Goal: Find specific page/section: Find specific page/section

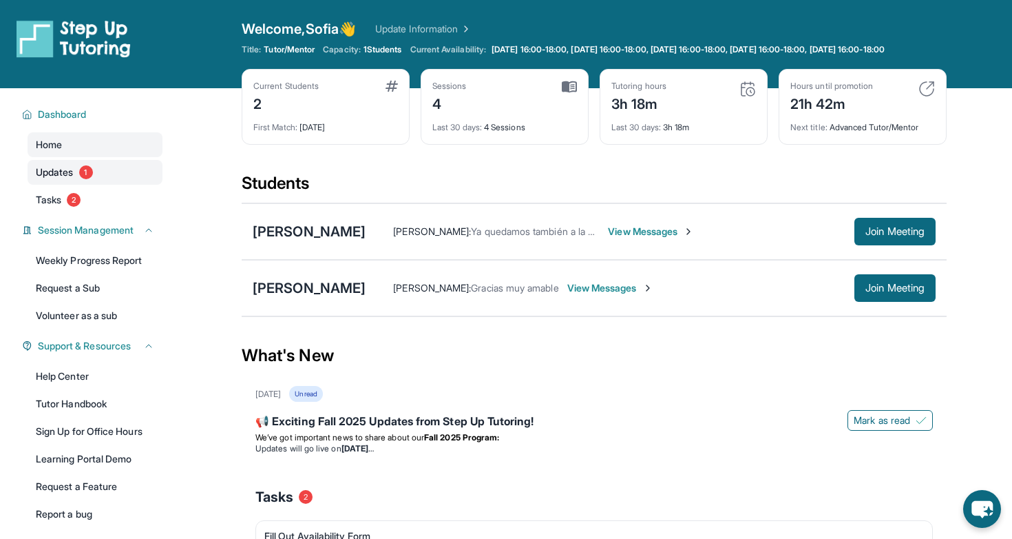
click at [74, 185] on link "Updates 1" at bounding box center [95, 172] width 135 height 25
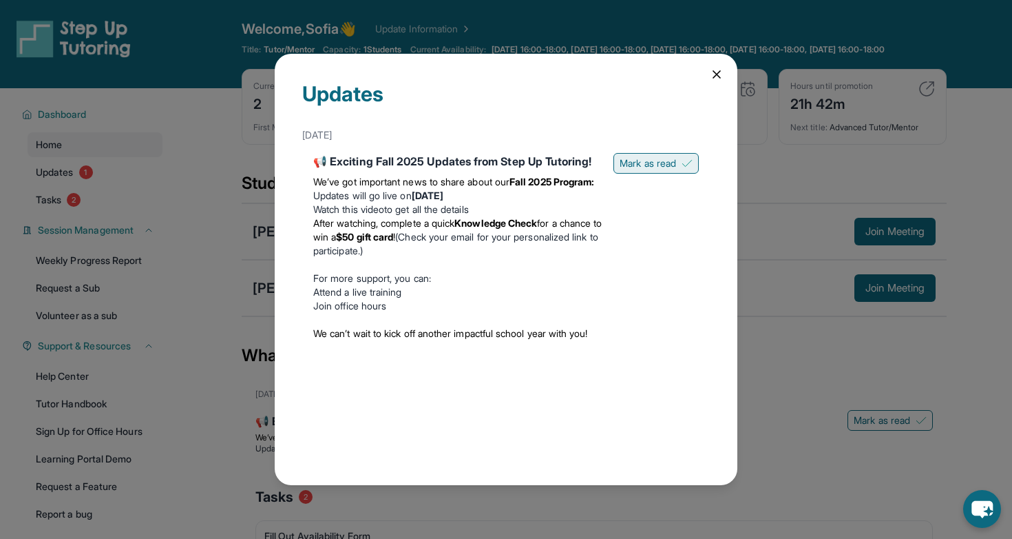
click at [676, 160] on button "Mark as read" at bounding box center [656, 163] width 85 height 21
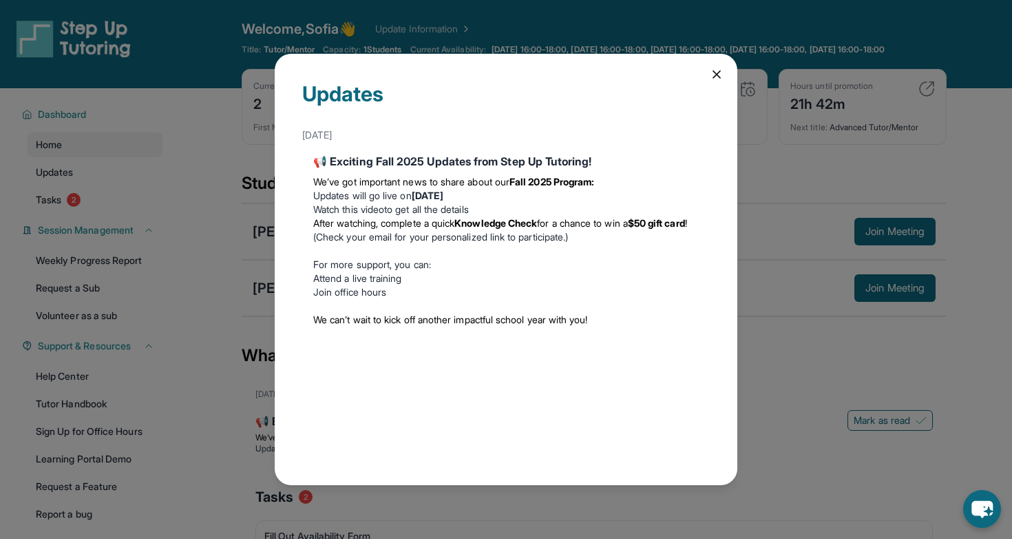
click at [712, 70] on icon at bounding box center [717, 74] width 14 height 14
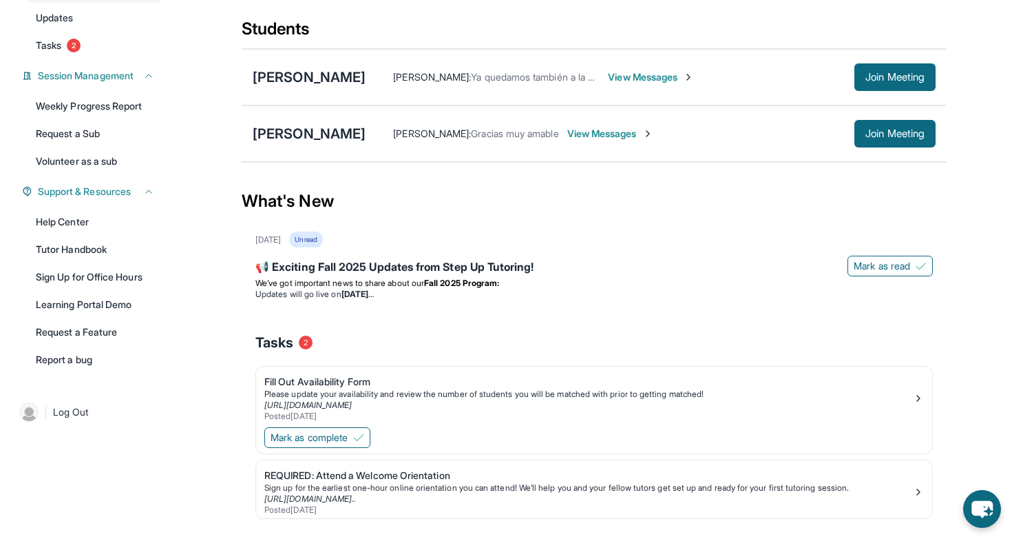
scroll to position [156, 0]
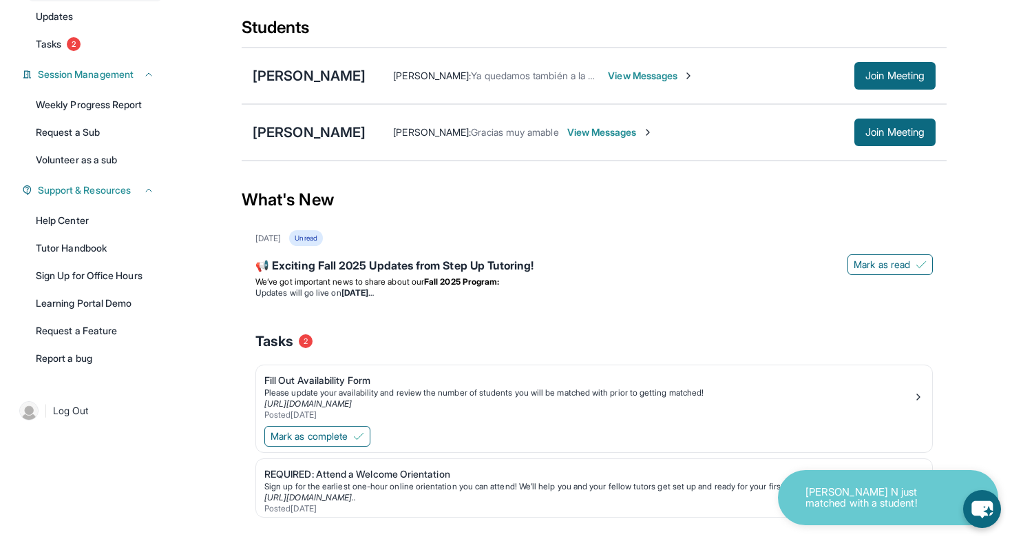
click at [831, 492] on p "[PERSON_NAME] N just matched with a student!" at bounding box center [875, 497] width 138 height 23
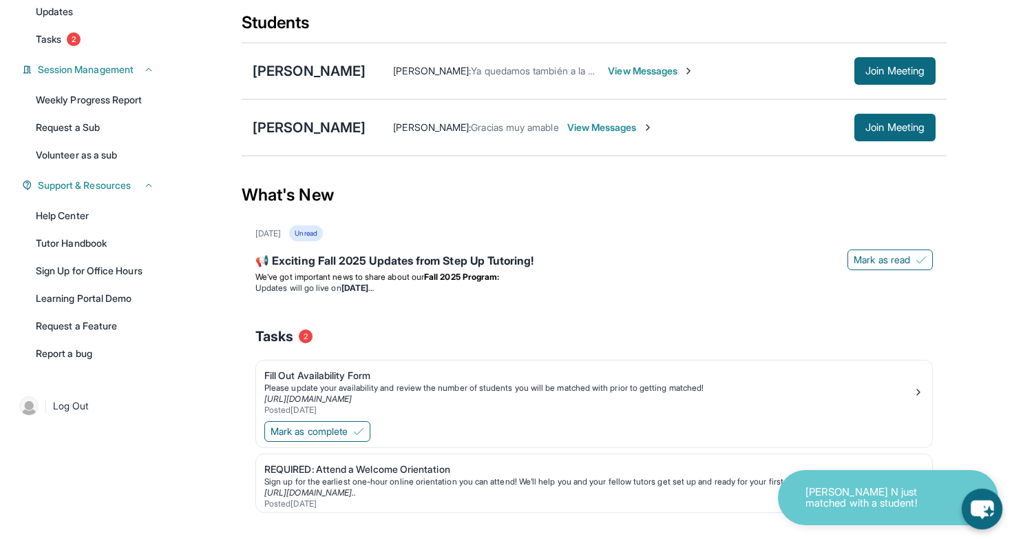
click at [997, 494] on icon "chat-button" at bounding box center [982, 508] width 41 height 41
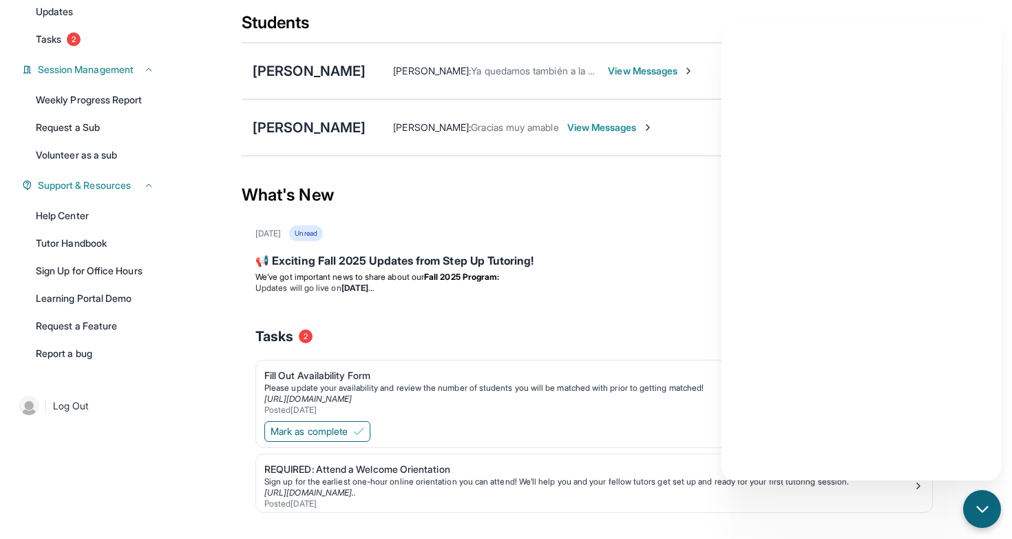
click at [651, 359] on div "Tasks 2" at bounding box center [594, 336] width 678 height 47
click at [999, 507] on div "chat-button" at bounding box center [982, 508] width 41 height 41
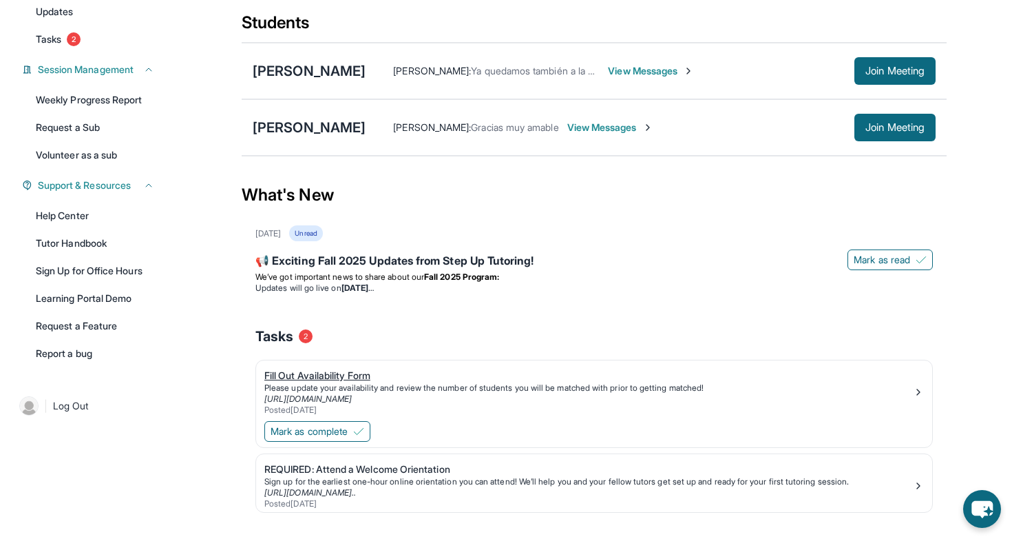
scroll to position [0, 0]
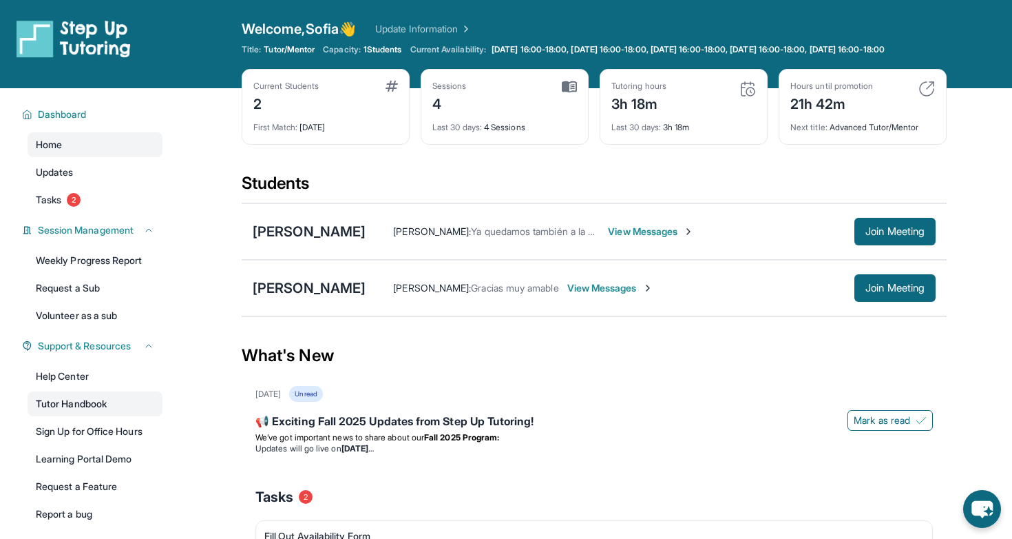
click at [107, 416] on link "Tutor Handbook" at bounding box center [95, 403] width 135 height 25
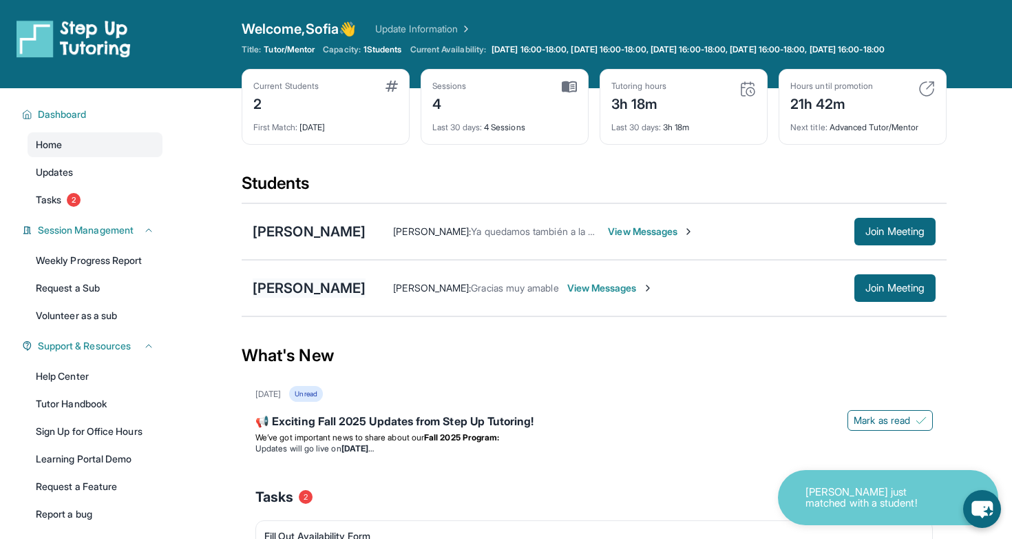
click at [308, 297] on div "[PERSON_NAME]" at bounding box center [309, 287] width 113 height 19
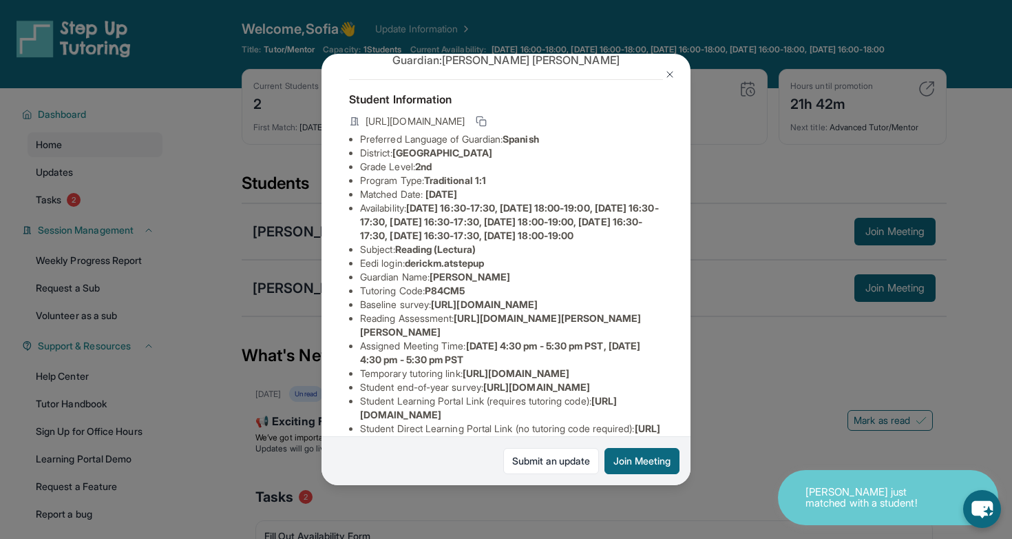
scroll to position [116, 0]
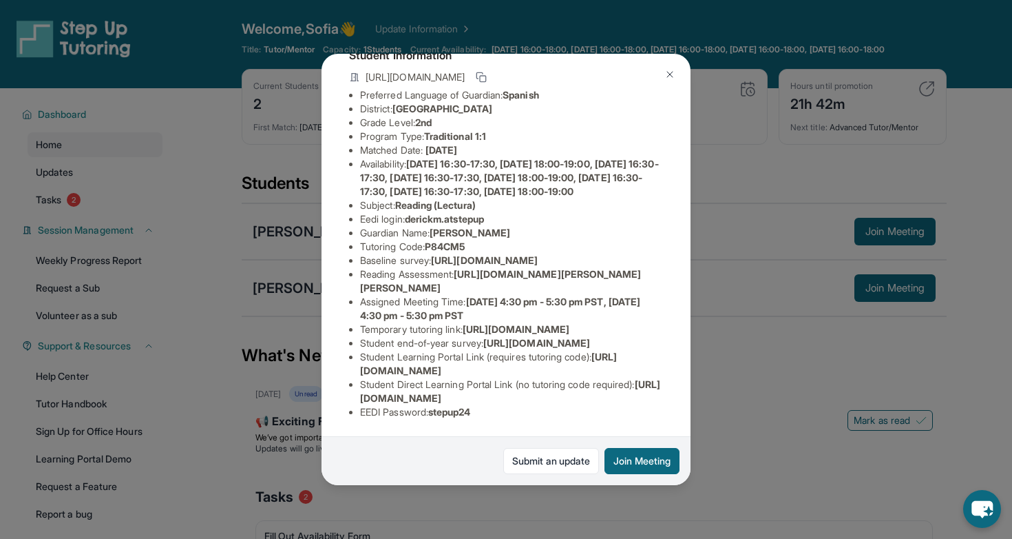
drag, startPoint x: 463, startPoint y: 293, endPoint x: 677, endPoint y: 305, distance: 213.8
click at [677, 305] on div "[PERSON_NAME] Guardian: [PERSON_NAME] Student Information [URL][DOMAIN_NAME] Pr…" at bounding box center [506, 269] width 369 height 431
copy span "[URL][DOMAIN_NAME][PERSON_NAME][PERSON_NAME]"
click at [538, 266] on span "[URL][DOMAIN_NAME]" at bounding box center [484, 260] width 107 height 12
click at [662, 78] on button at bounding box center [670, 75] width 28 height 28
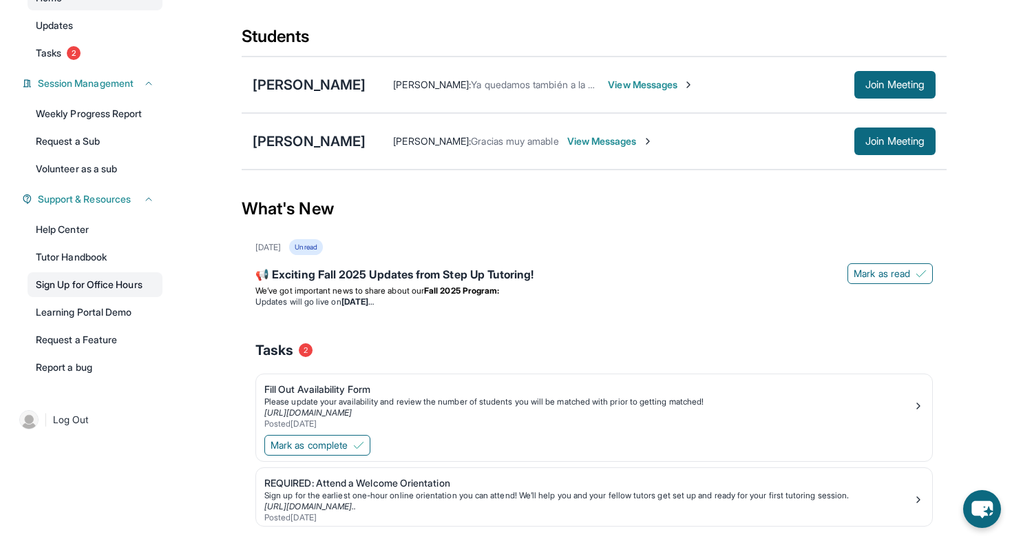
scroll to position [145, 0]
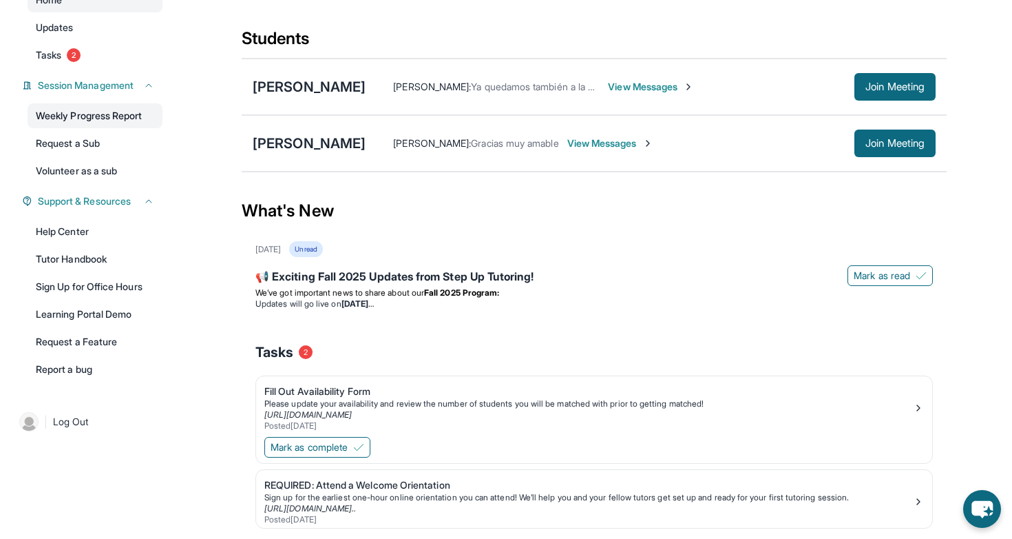
click at [131, 128] on link "Weekly Progress Report" at bounding box center [95, 115] width 135 height 25
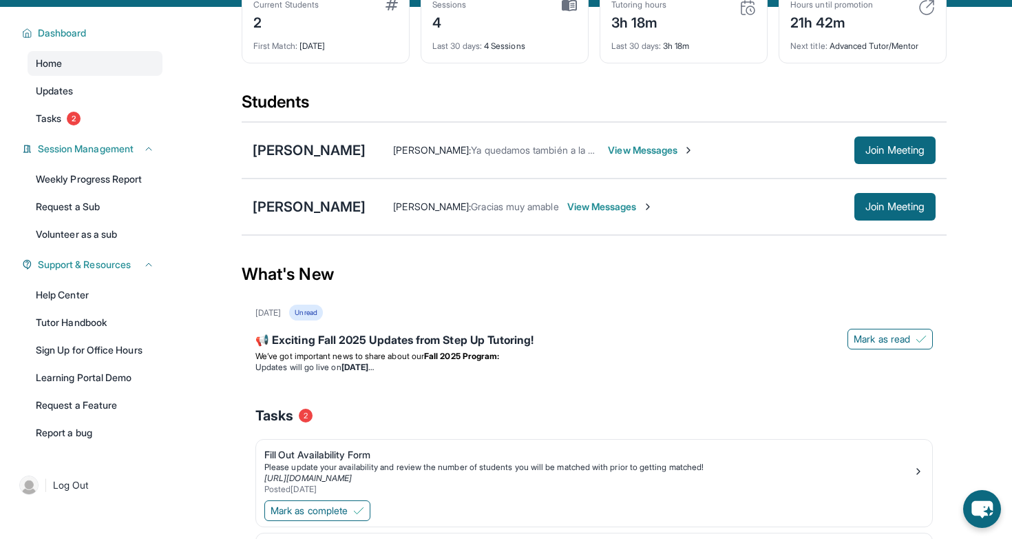
scroll to position [82, 0]
click at [901, 220] on button "Join Meeting" at bounding box center [895, 206] width 81 height 28
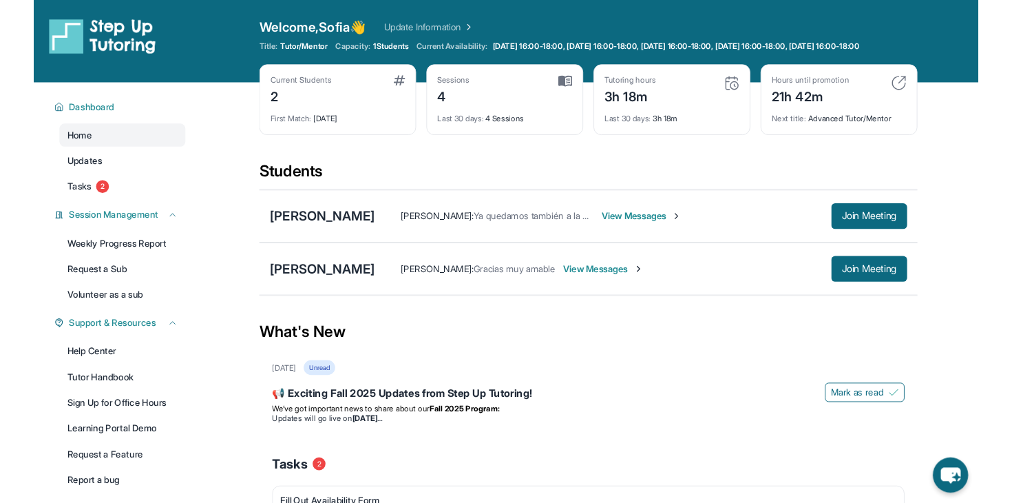
scroll to position [96, 0]
